Goal: Task Accomplishment & Management: Manage account settings

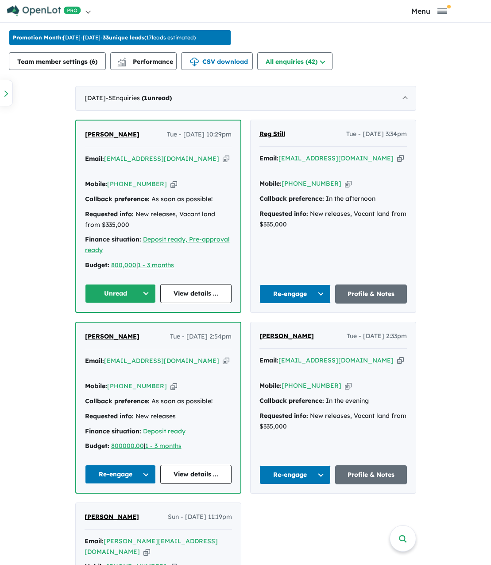
scroll to position [532, 0]
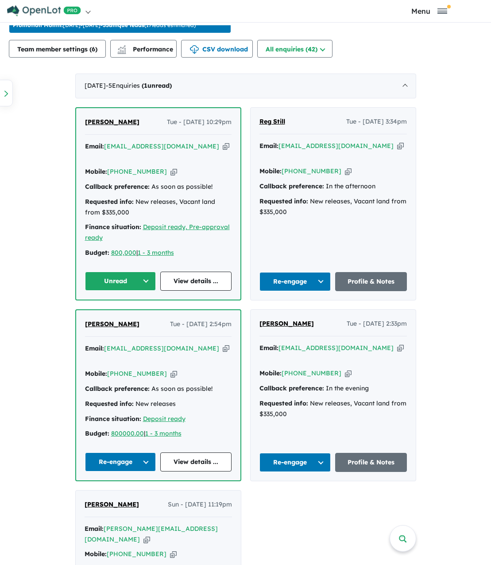
click at [123, 272] on button "Unread" at bounding box center [120, 281] width 71 height 19
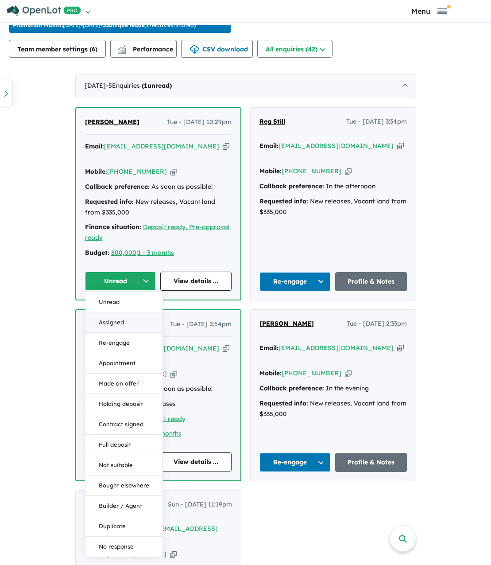
click at [124, 312] on button "Assigned" at bounding box center [123, 322] width 77 height 20
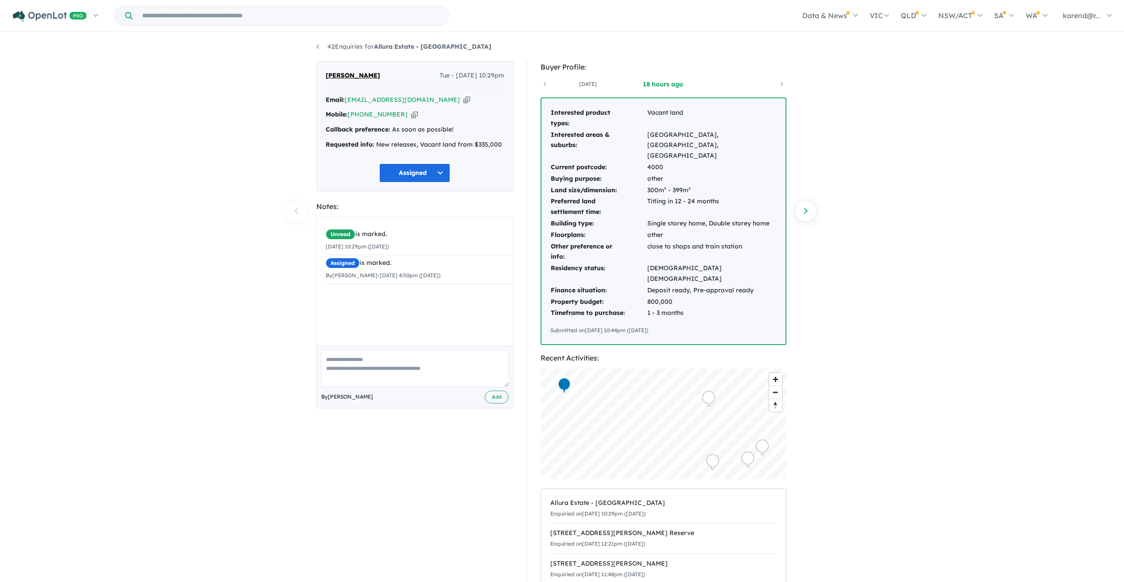
click at [420, 172] on button "Assigned" at bounding box center [414, 172] width 71 height 19
click at [425, 237] on button "Re-engage" at bounding box center [418, 235] width 77 height 20
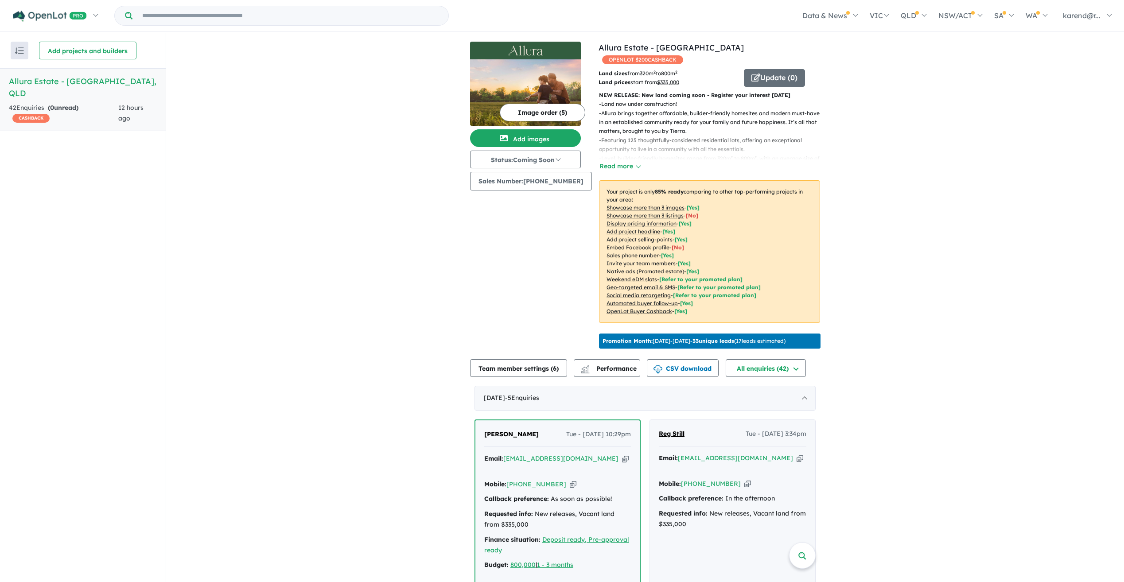
scroll to position [301, 0]
